Goal: Task Accomplishment & Management: Complete application form

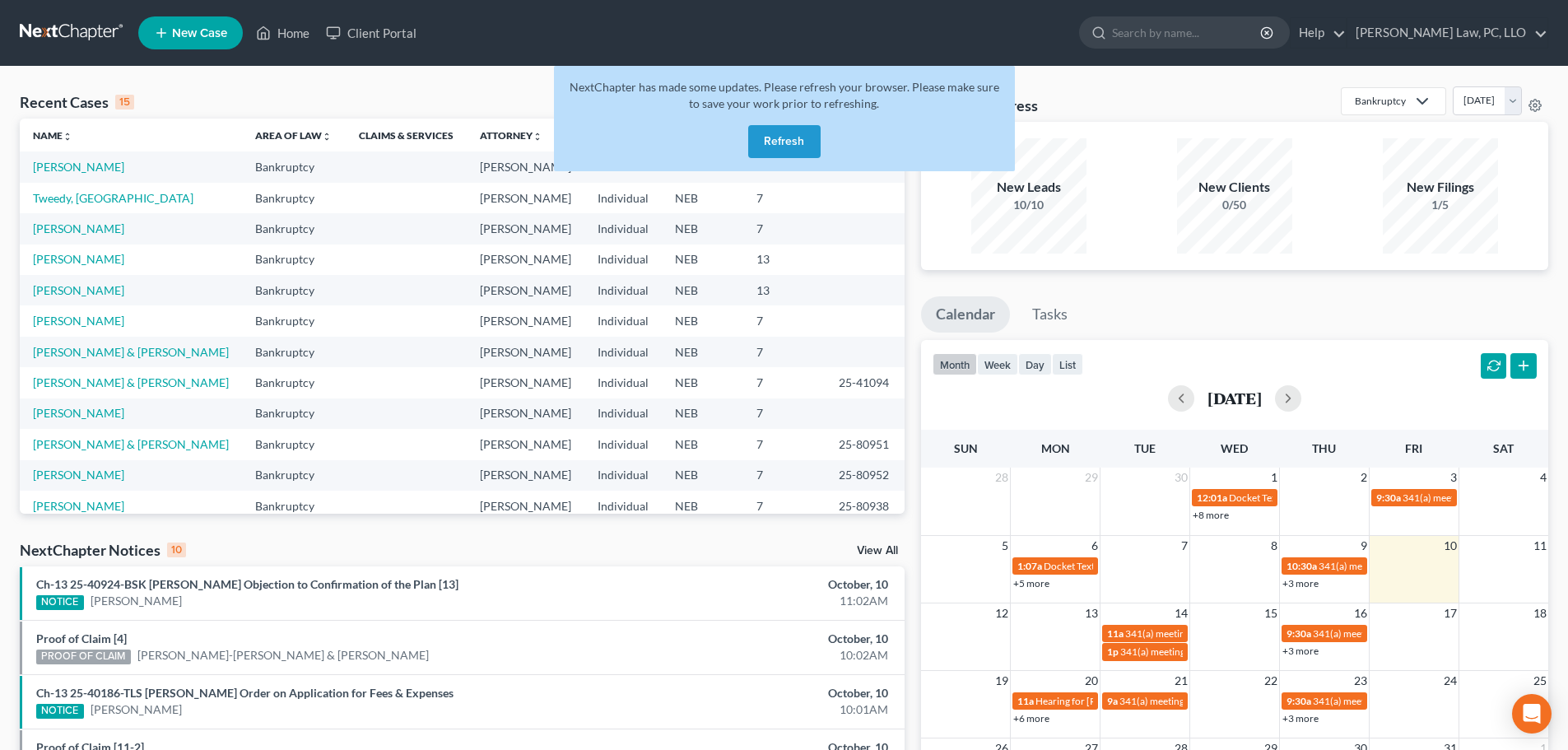
click at [797, 144] on button "Refresh" at bounding box center [785, 142] width 72 height 33
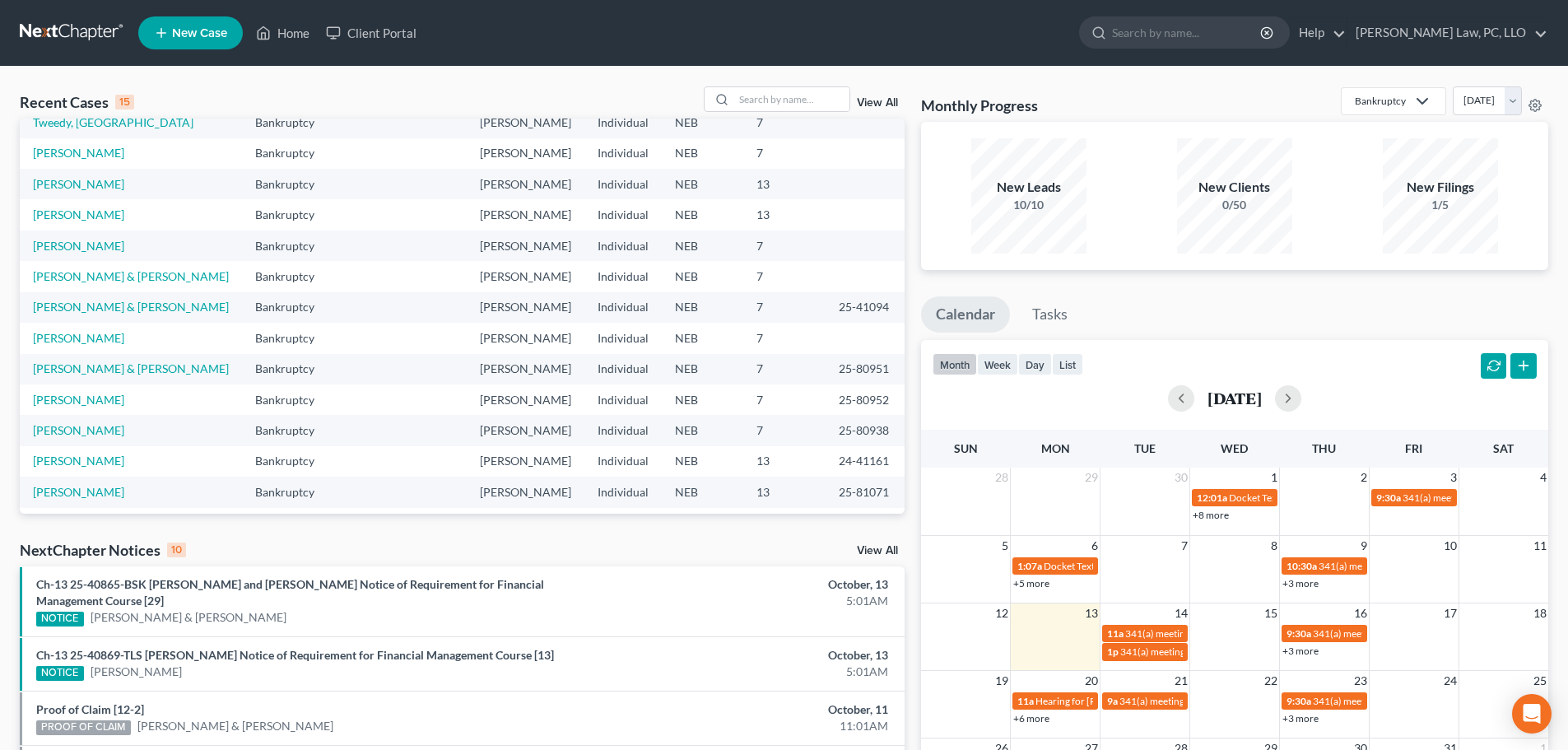
scroll to position [113, 0]
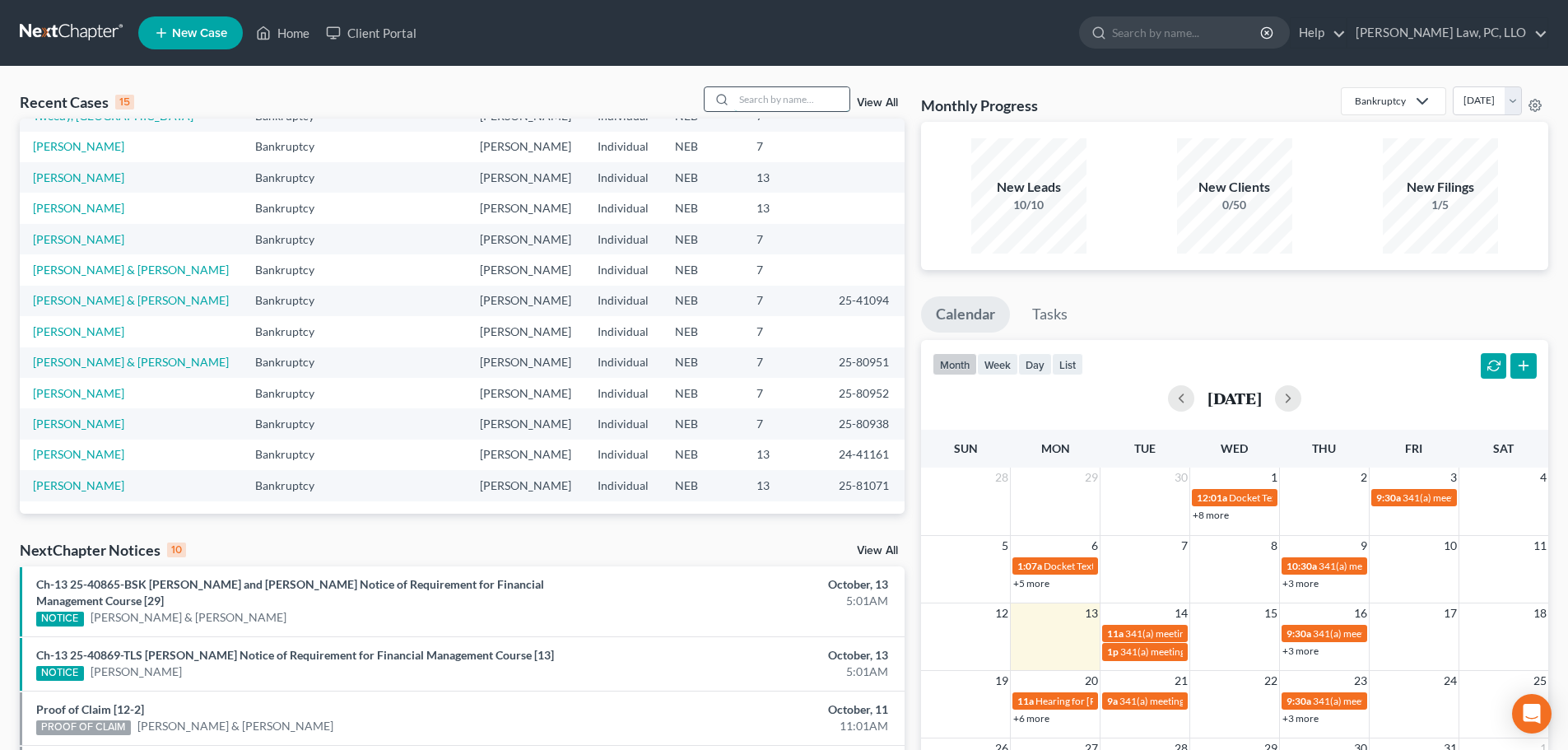
click at [749, 103] on input "search" at bounding box center [792, 99] width 115 height 24
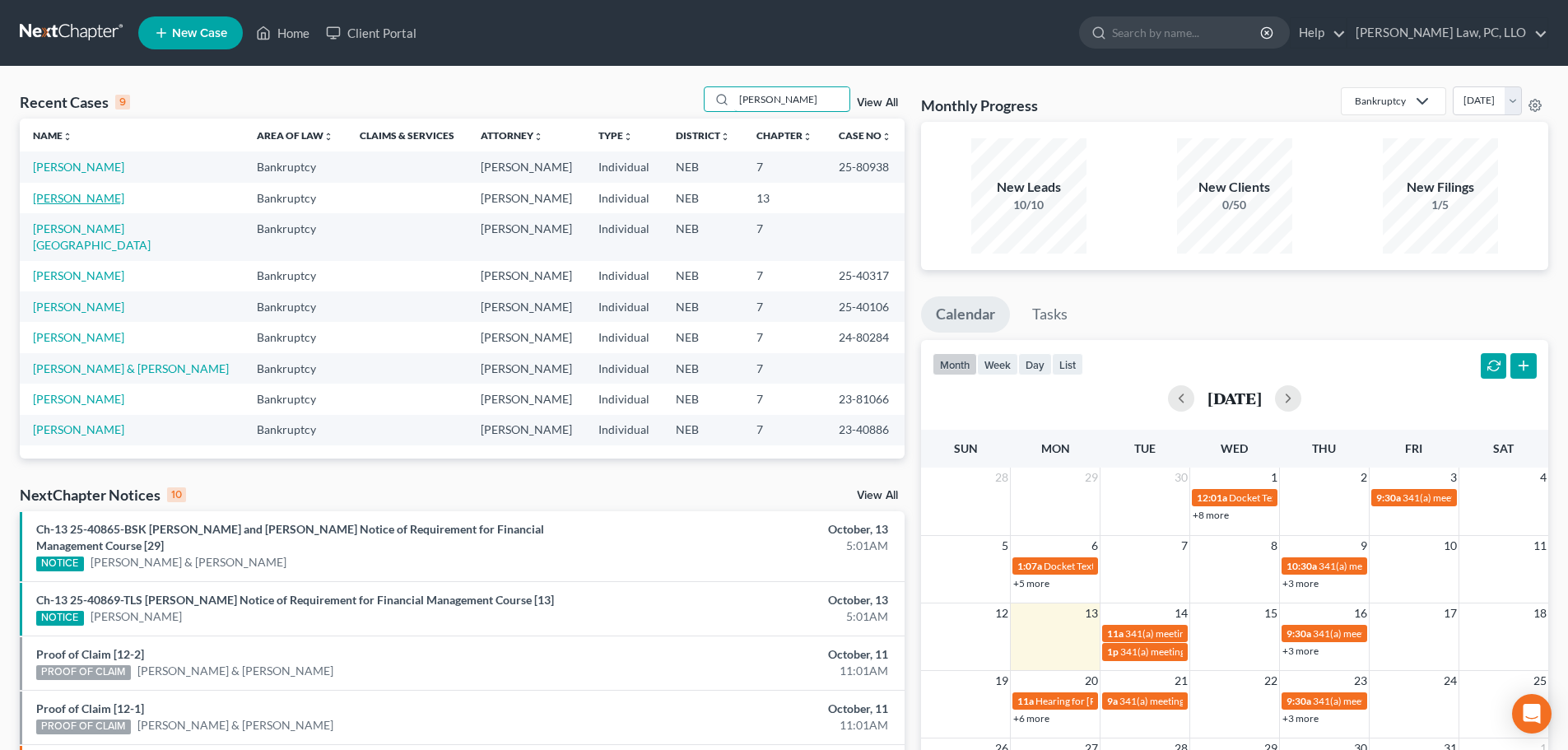
type input "william"
click at [98, 197] on link "Williams, Armitha" at bounding box center [79, 198] width 91 height 14
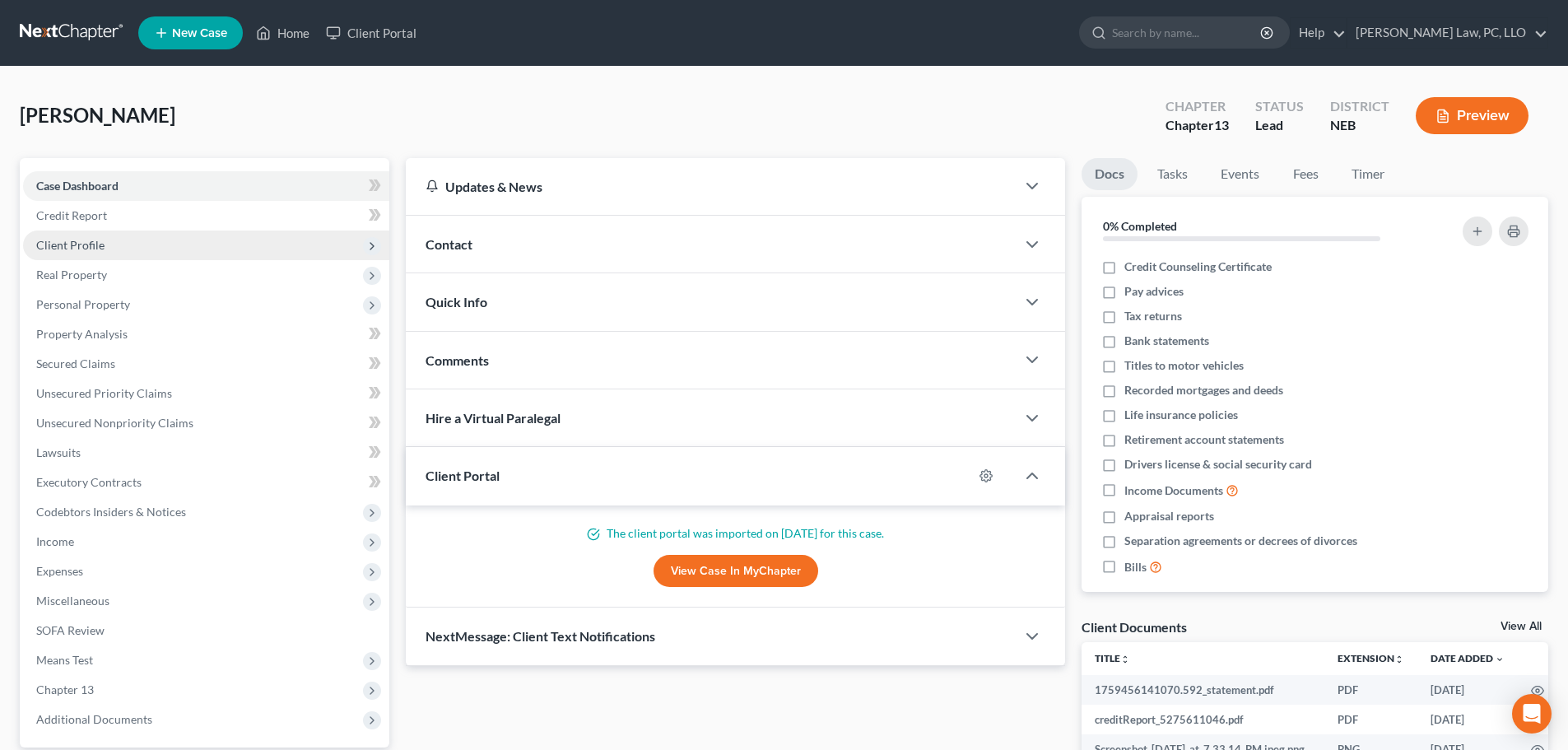
click at [83, 248] on span "Client Profile" at bounding box center [70, 245] width 69 height 14
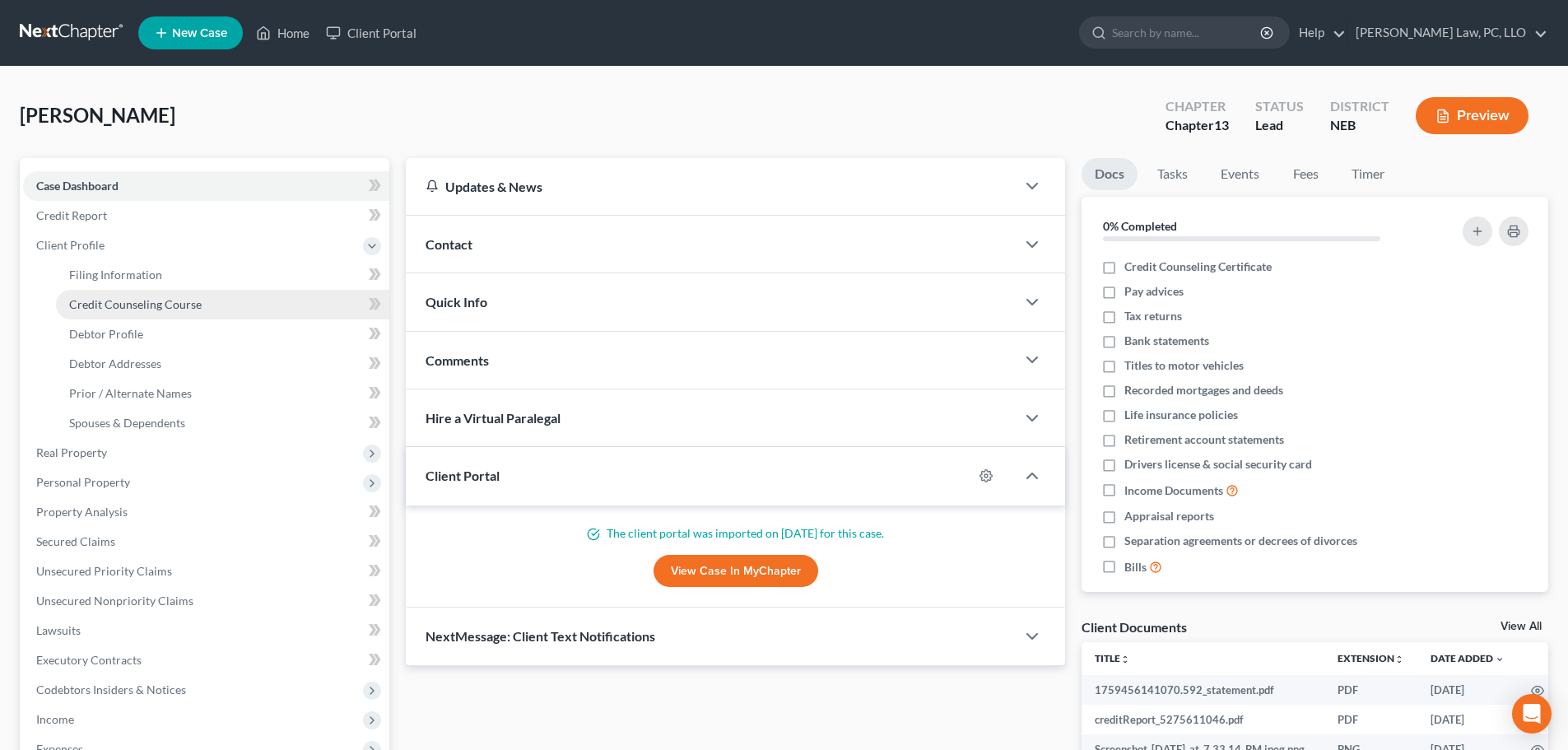
click at [140, 306] on span "Credit Counseling Course" at bounding box center [135, 304] width 132 height 14
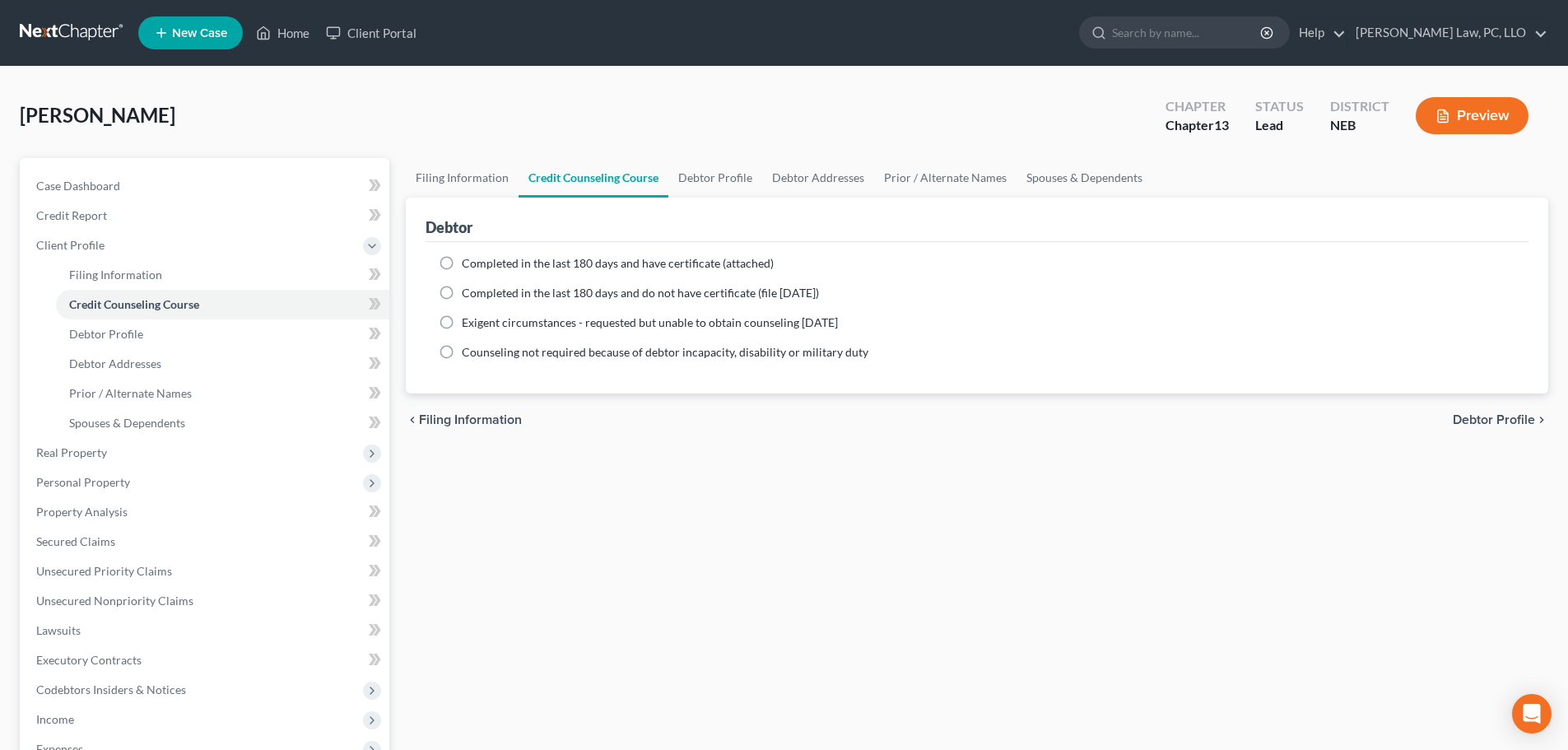
click at [562, 261] on span "Completed in the last 180 days and have certificate (attached)" at bounding box center [617, 263] width 312 height 14
click at [480, 261] on input "Completed in the last 180 days and have certificate (attached)" at bounding box center [473, 260] width 10 height 10
radio input "true"
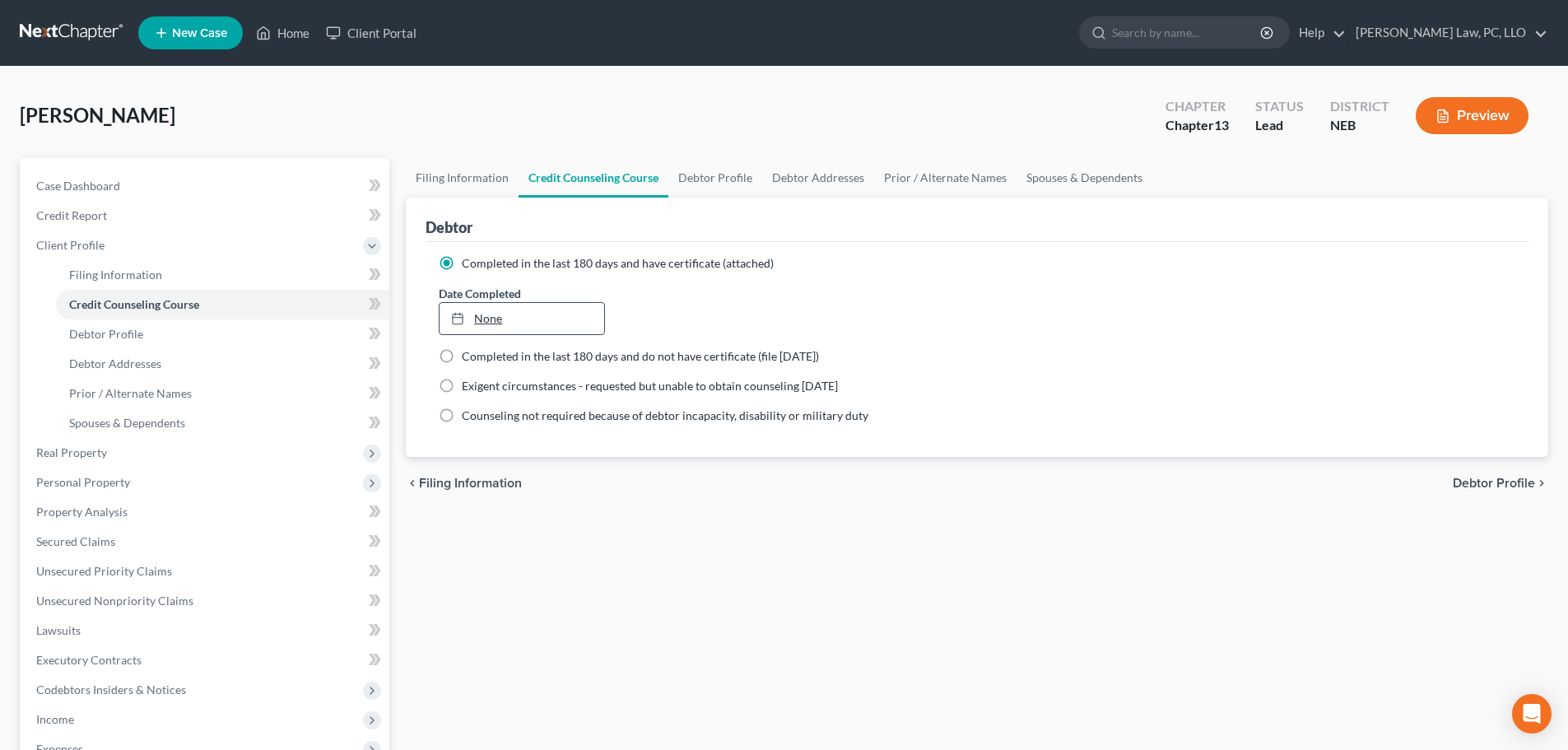
click at [544, 315] on link "None" at bounding box center [521, 318] width 164 height 31
click at [718, 178] on link "Debtor Profile" at bounding box center [715, 178] width 94 height 40
select select "0"
select select "1"
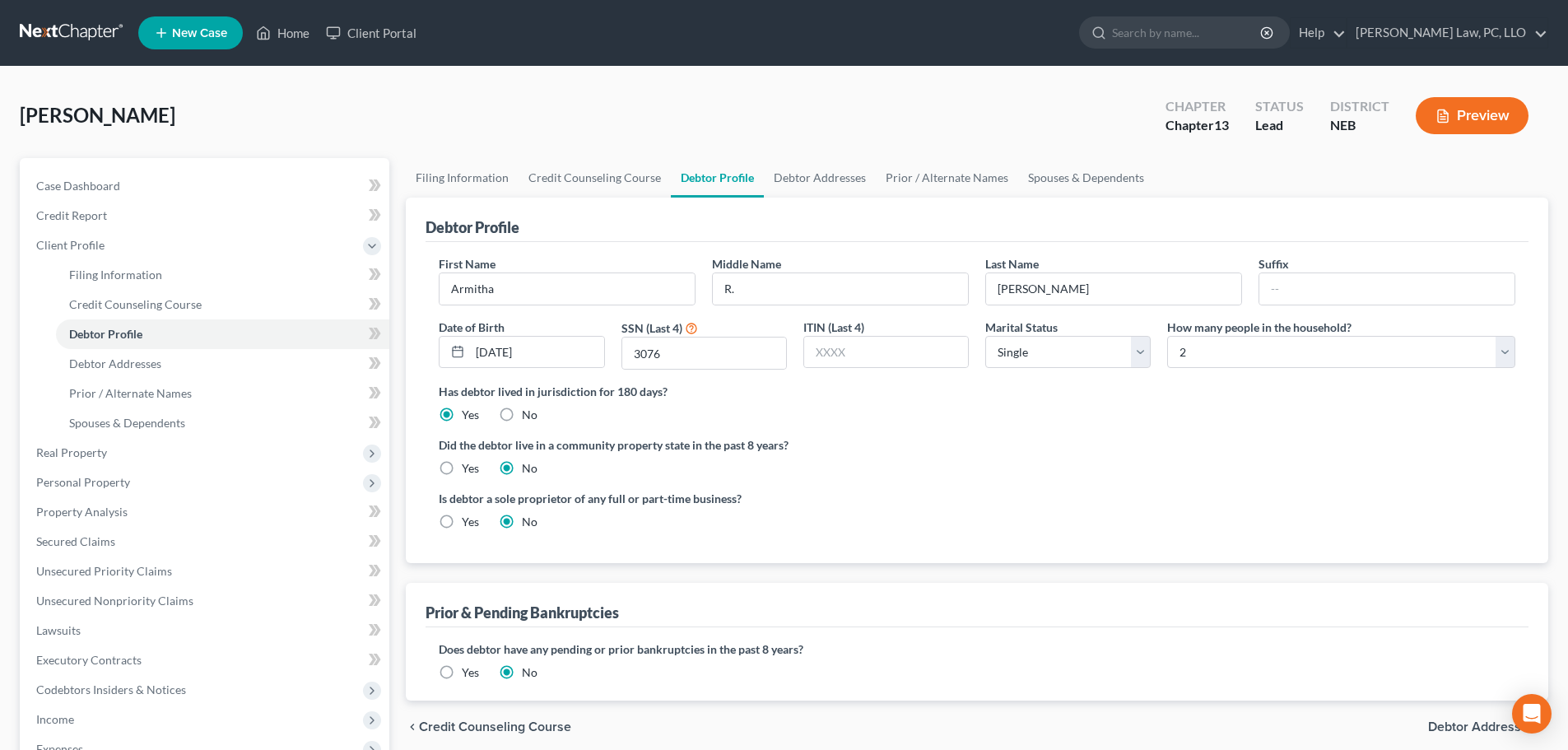
radio input "true"
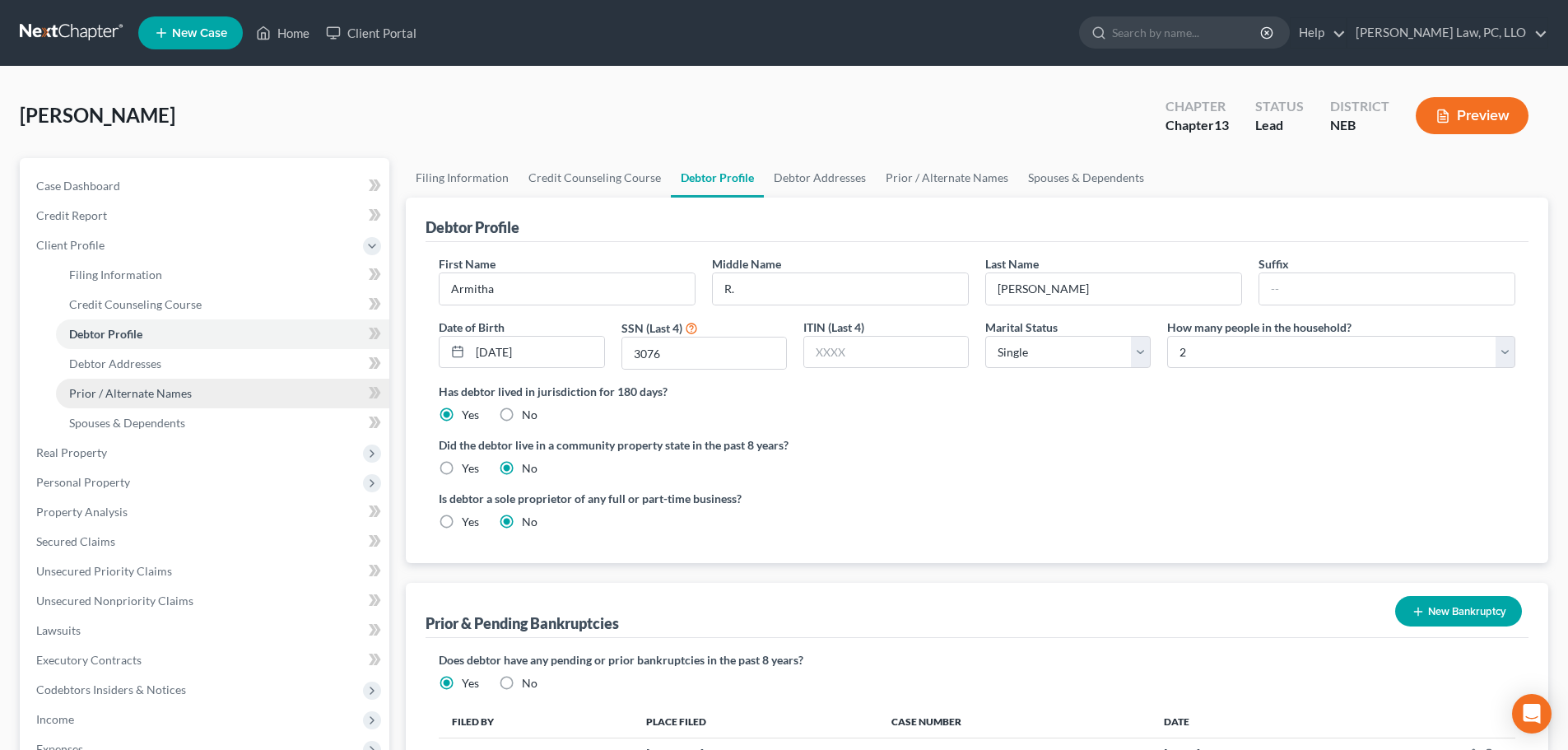
click at [159, 402] on link "Prior / Alternate Names" at bounding box center [223, 393] width 333 height 30
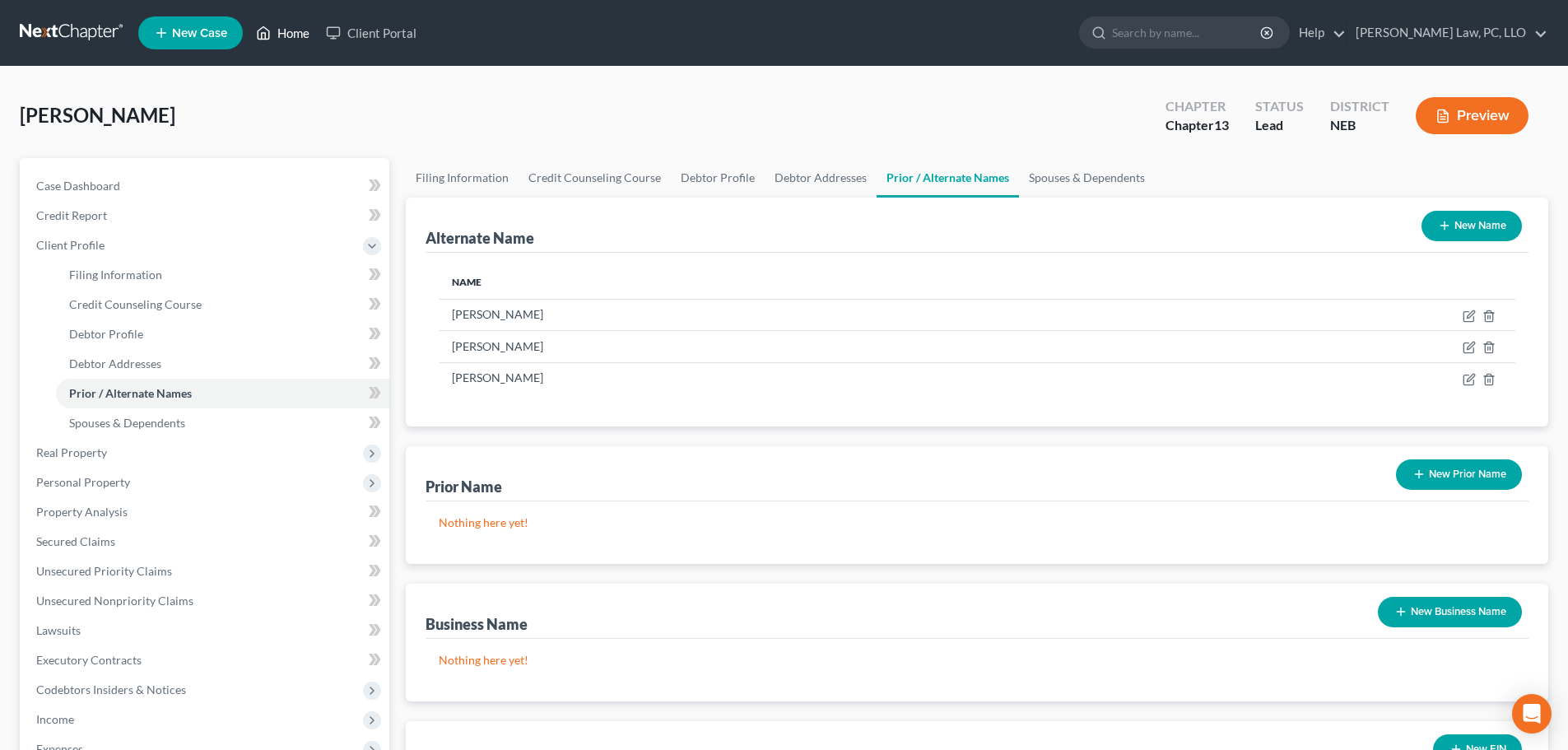
click at [277, 46] on link "Home" at bounding box center [283, 32] width 70 height 30
